Goal: Transaction & Acquisition: Purchase product/service

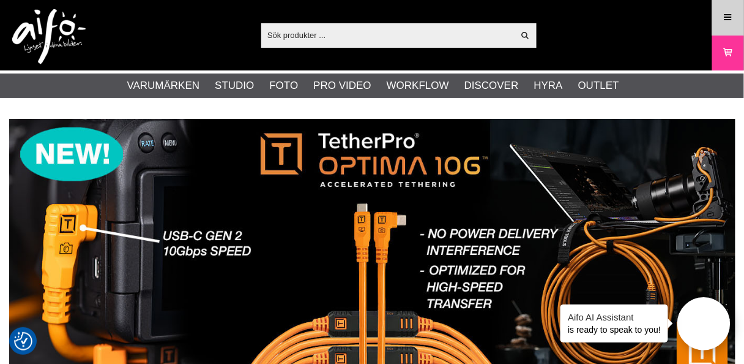
click at [728, 15] on icon at bounding box center [728, 17] width 11 height 13
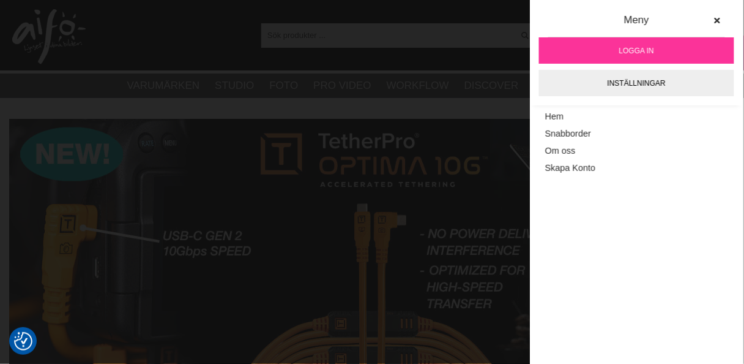
click at [643, 50] on span "Logga in" at bounding box center [636, 50] width 35 height 11
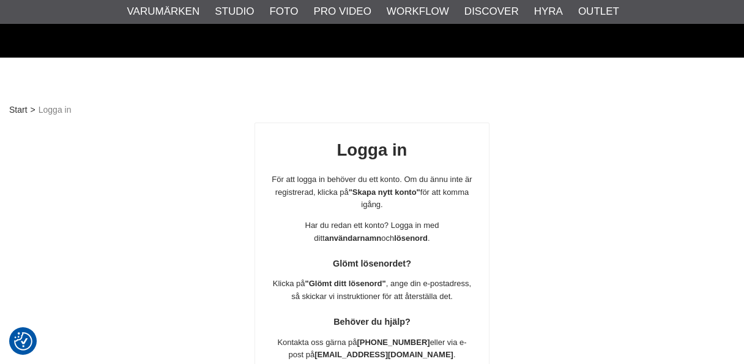
scroll to position [215, 0]
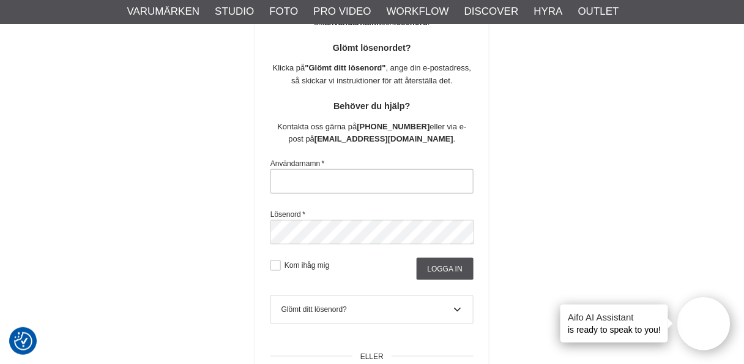
drag, startPoint x: 350, startPoint y: 186, endPoint x: 315, endPoint y: 179, distance: 35.7
drag, startPoint x: 315, startPoint y: 179, endPoint x: 305, endPoint y: 181, distance: 10.7
click at [305, 181] on input "text" at bounding box center [372, 181] width 203 height 24
type input "nils.olsson.uppsala@gmail.com"
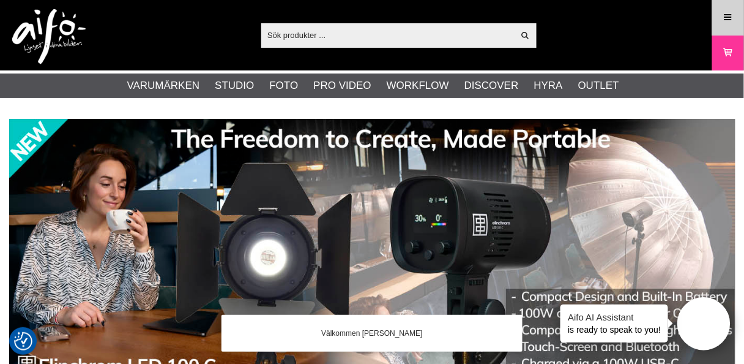
click at [723, 19] on icon at bounding box center [728, 17] width 11 height 13
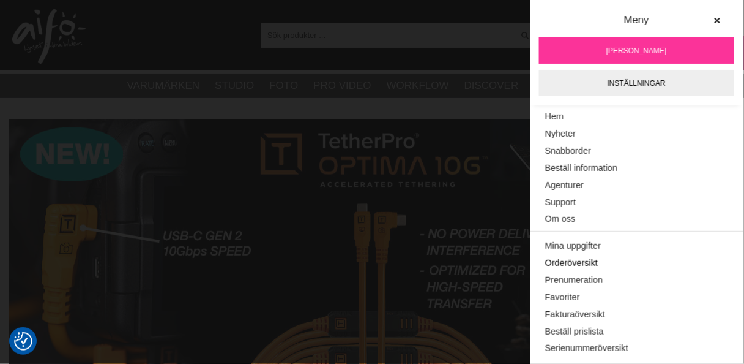
click at [574, 264] on link "Orderöversikt" at bounding box center [636, 263] width 183 height 17
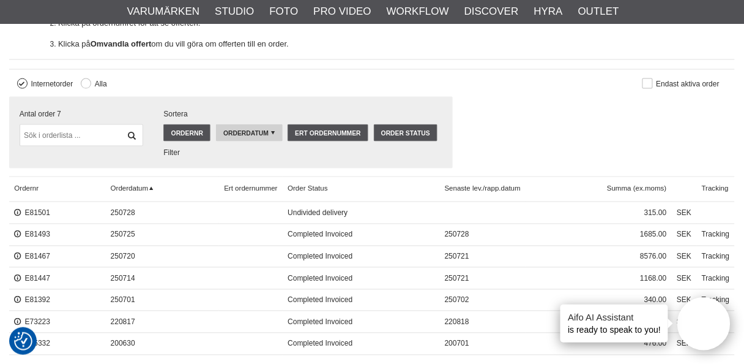
scroll to position [441, 0]
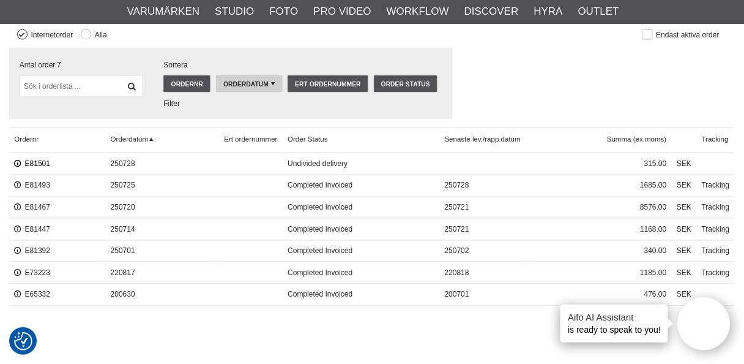
click at [34, 160] on link "E81501" at bounding box center [32, 164] width 36 height 9
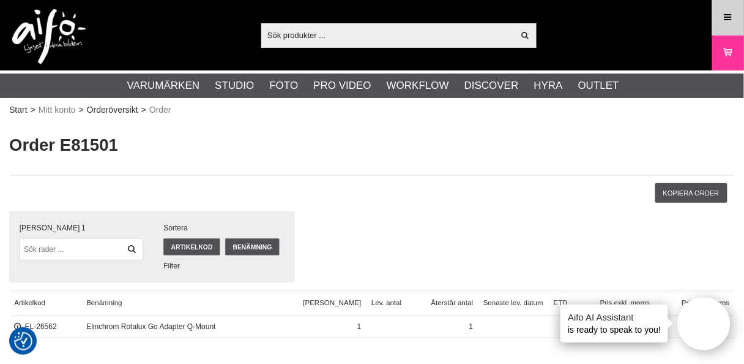
click at [728, 15] on icon at bounding box center [728, 17] width 11 height 13
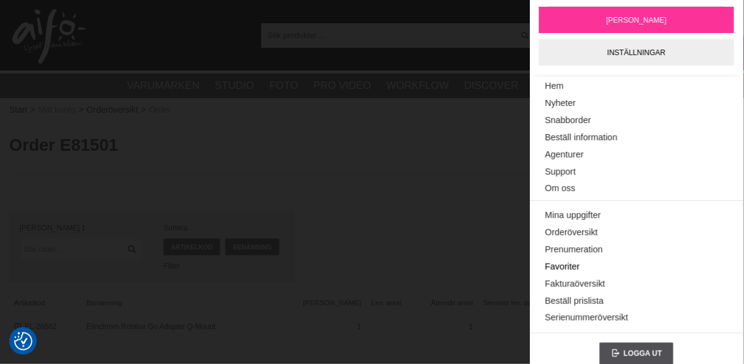
scroll to position [40, 0]
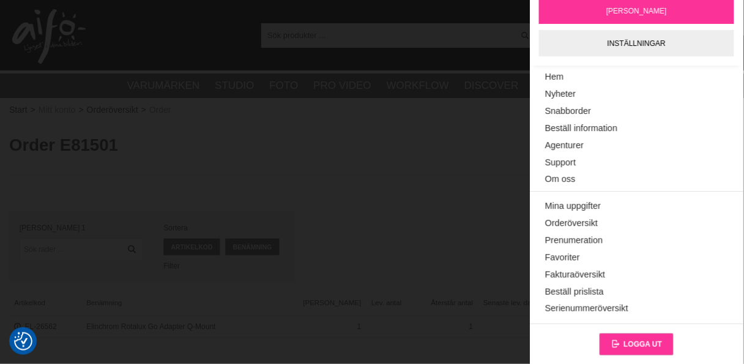
click at [641, 341] on span "Logga ut" at bounding box center [643, 344] width 39 height 9
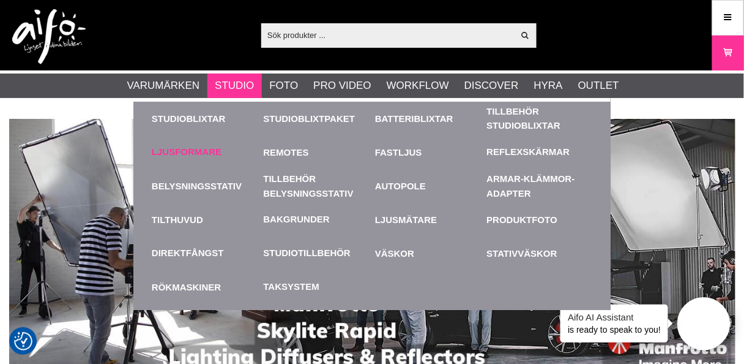
click at [187, 150] on link "Ljusformare" at bounding box center [187, 152] width 70 height 14
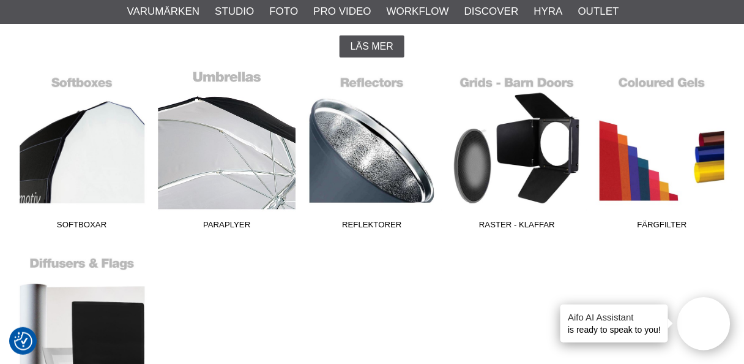
scroll to position [343, 0]
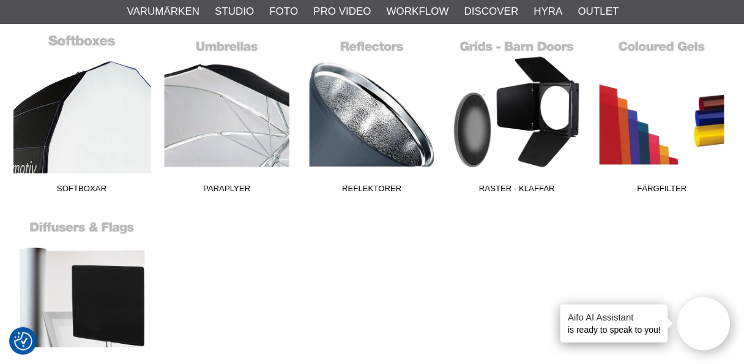
click at [81, 127] on link "Softboxar" at bounding box center [81, 116] width 145 height 165
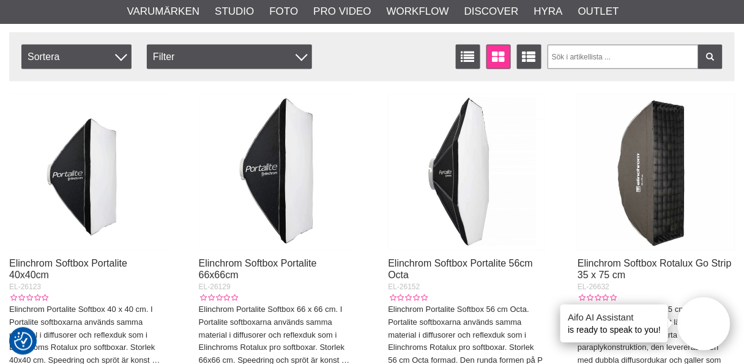
scroll to position [490, 0]
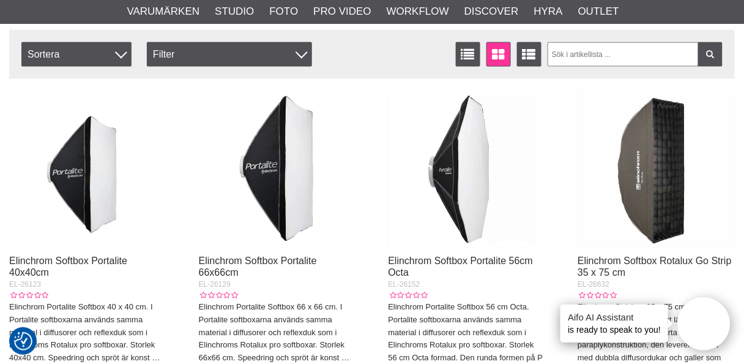
click at [648, 177] on img at bounding box center [656, 169] width 157 height 157
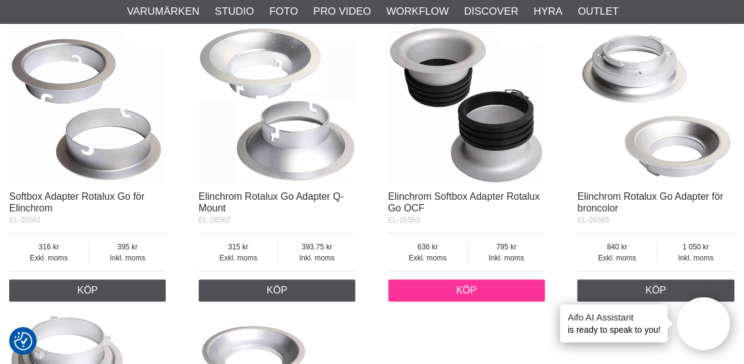
scroll to position [1910, 0]
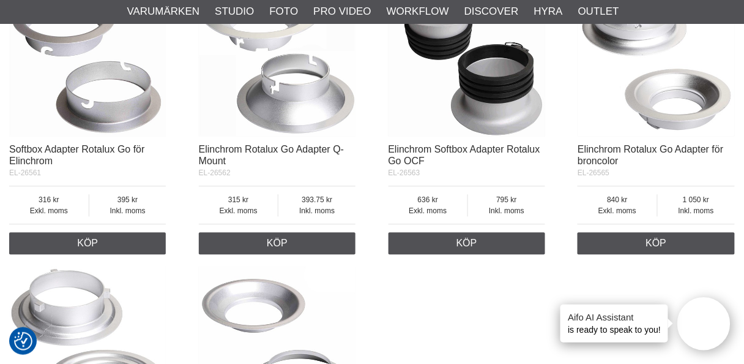
click at [293, 105] on img at bounding box center [277, 57] width 157 height 157
